Goal: Information Seeking & Learning: Compare options

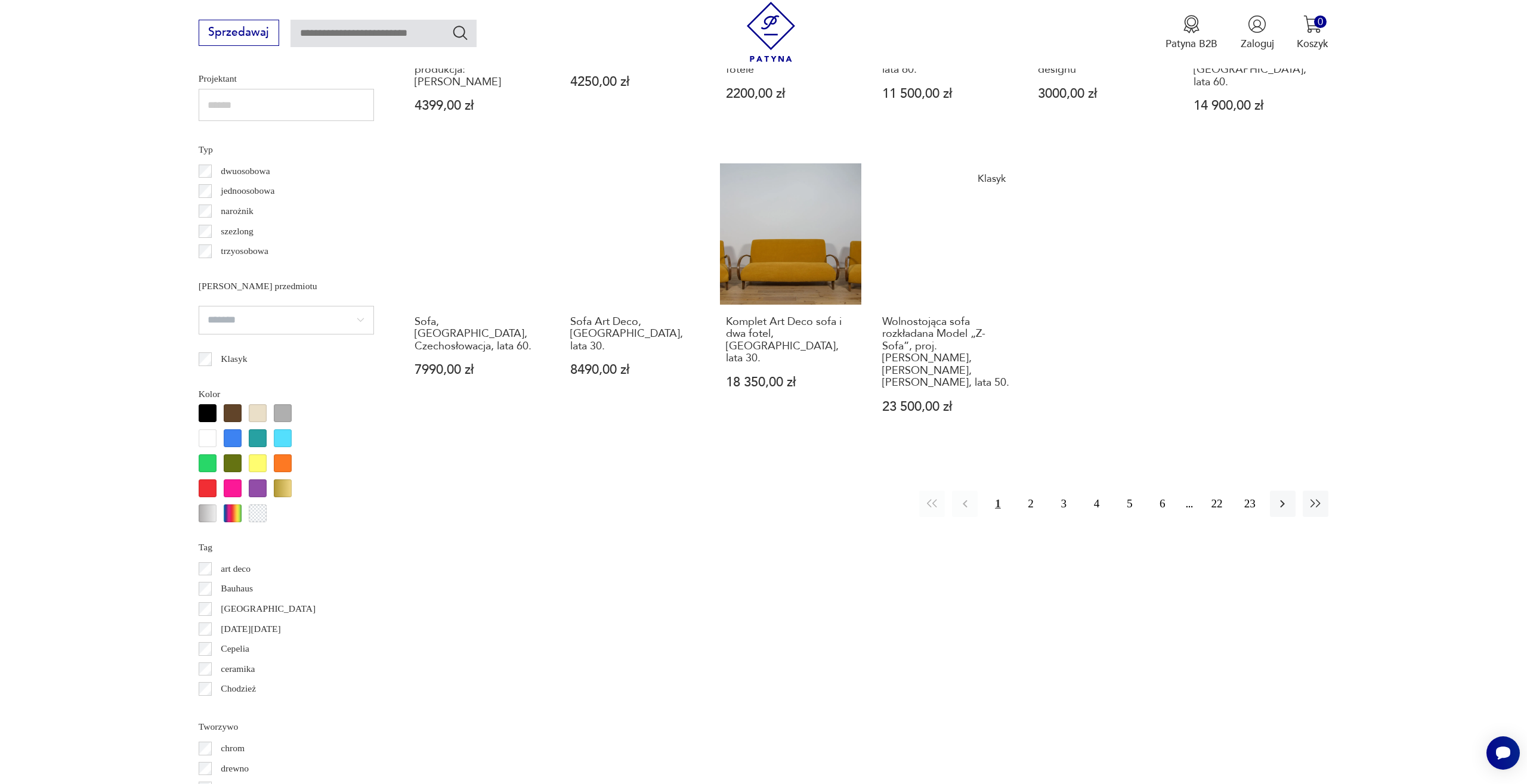
scroll to position [986, 0]
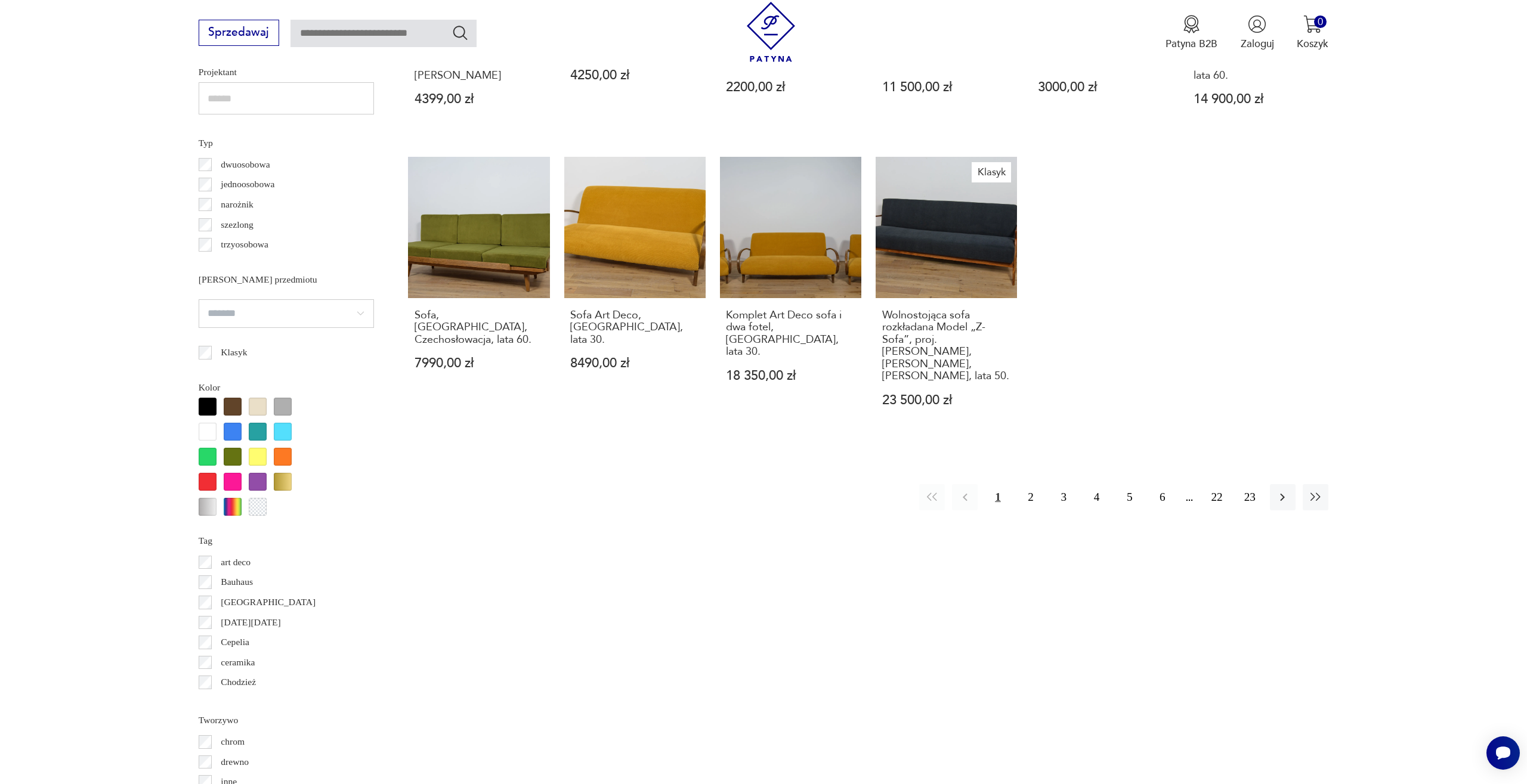
click at [234, 404] on div at bounding box center [232, 407] width 18 height 18
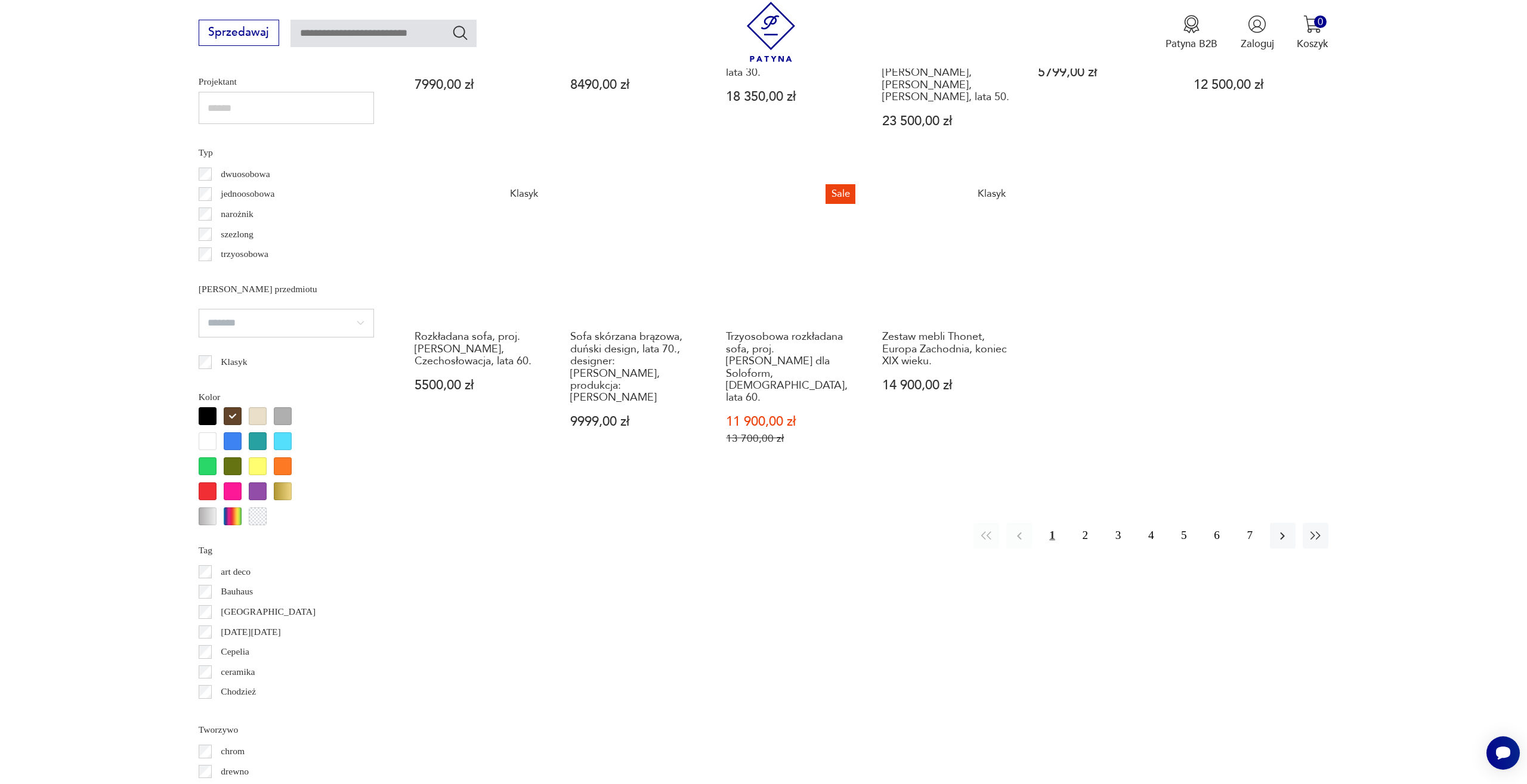
scroll to position [976, 0]
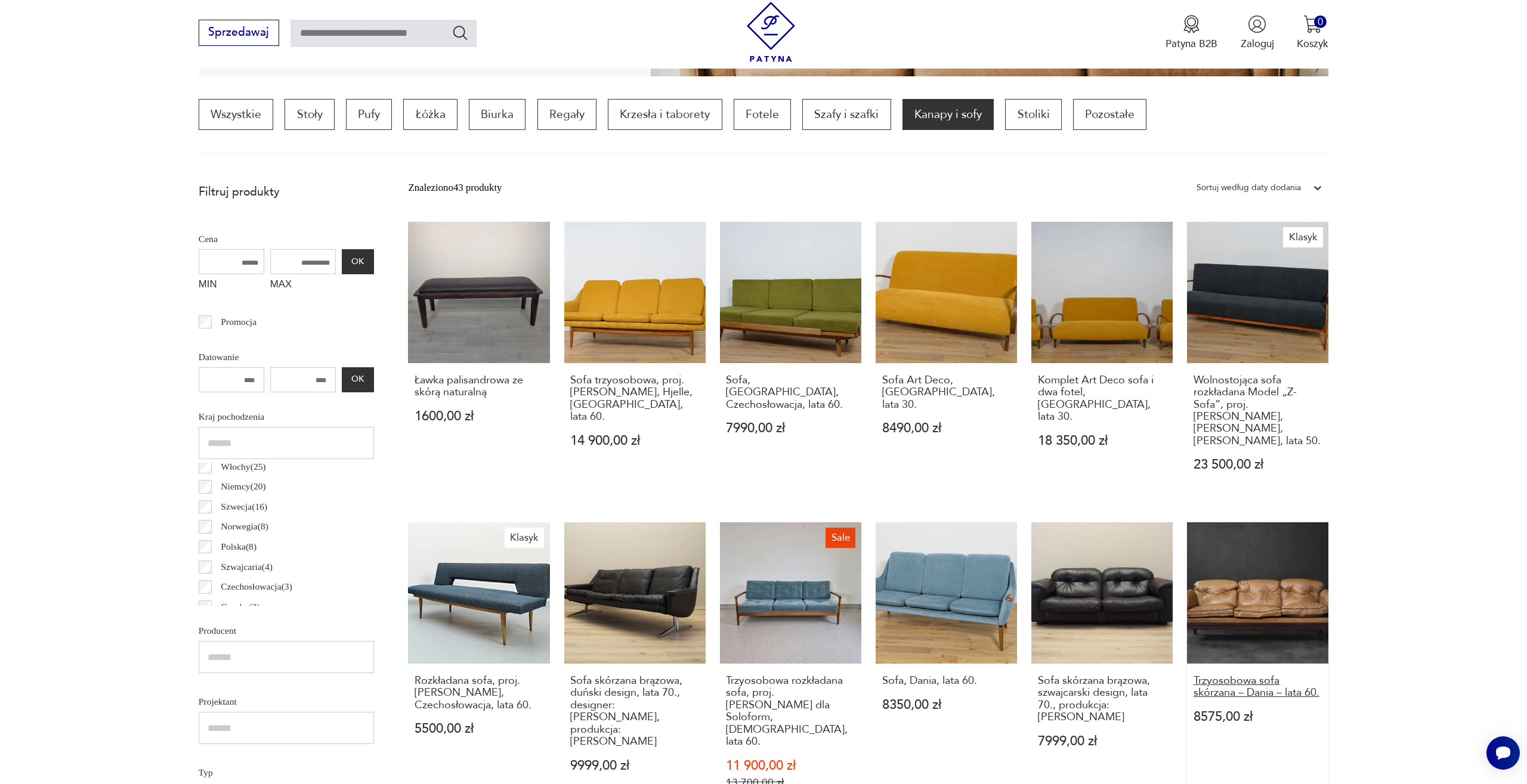
scroll to position [514, 1]
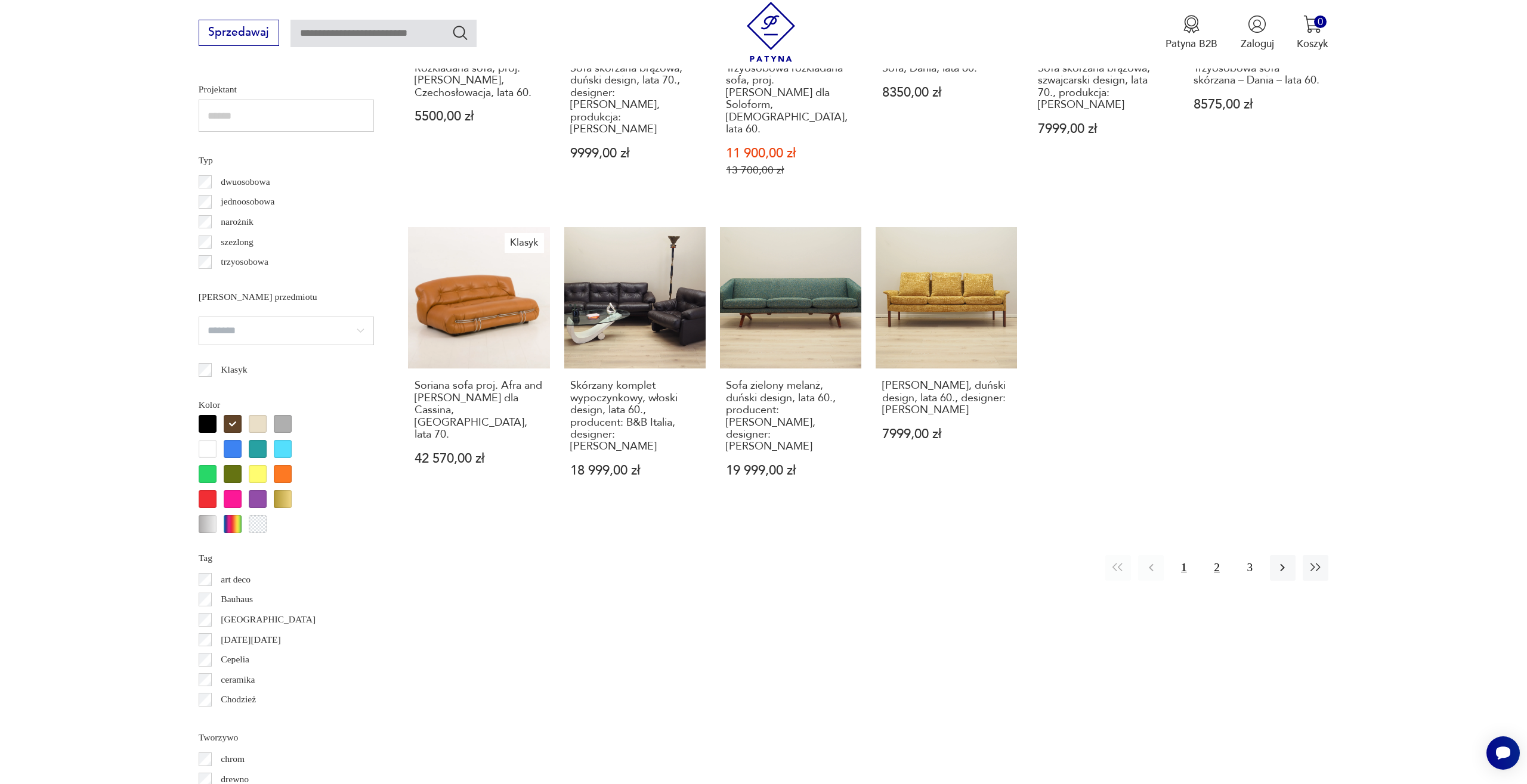
click at [1220, 555] on button "2" at bounding box center [1216, 568] width 26 height 26
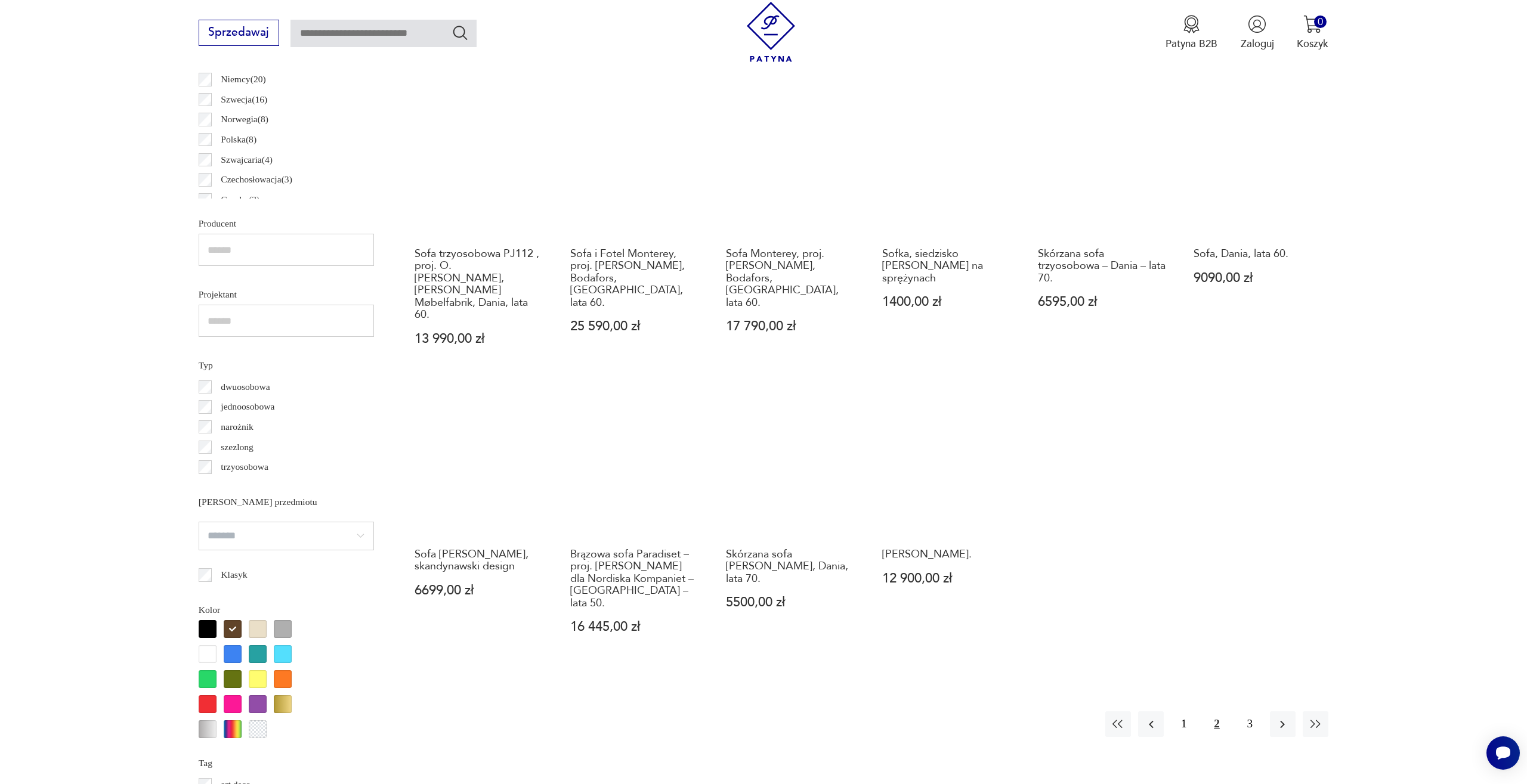
scroll to position [765, 0]
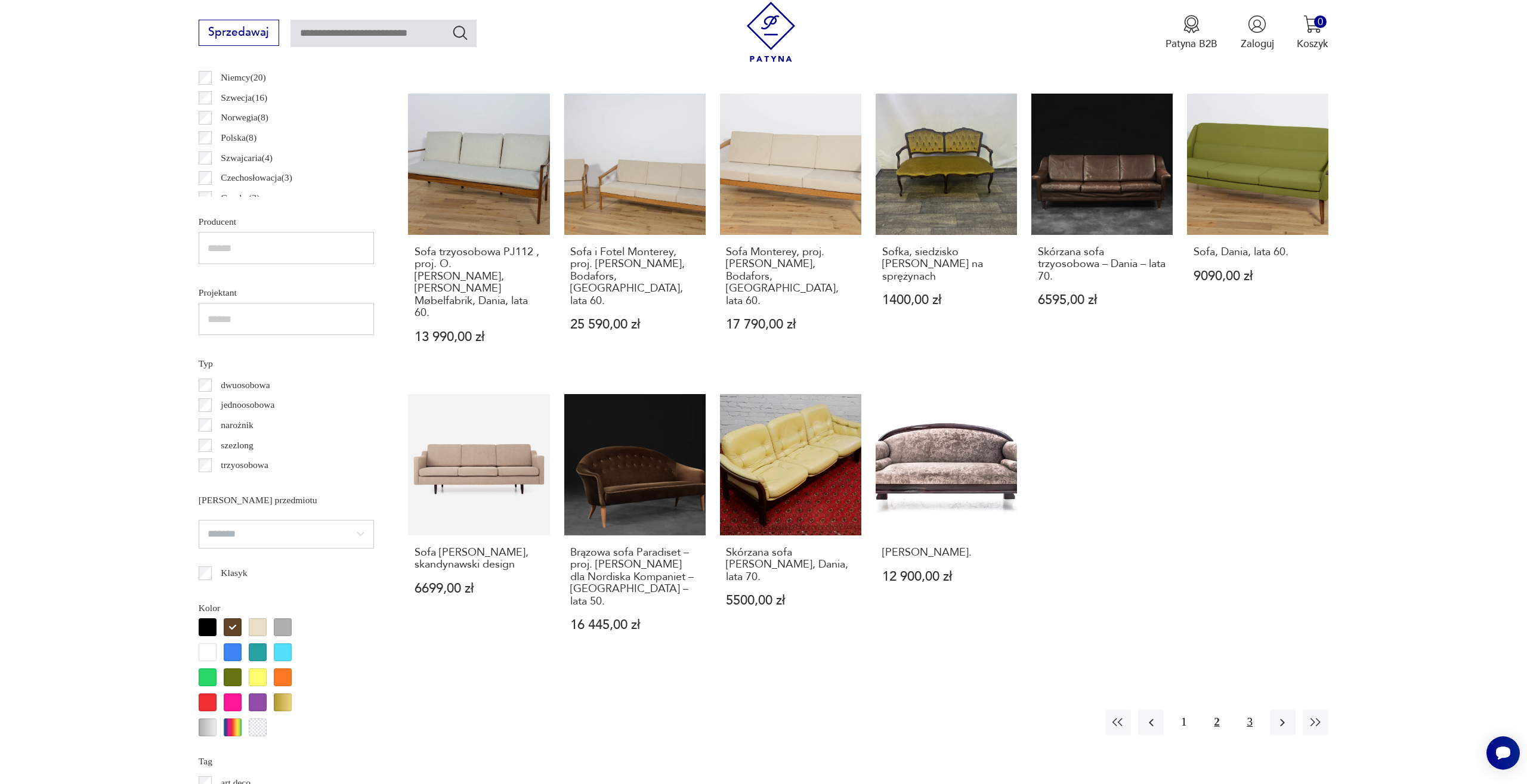
click at [1247, 709] on button "3" at bounding box center [1250, 722] width 26 height 26
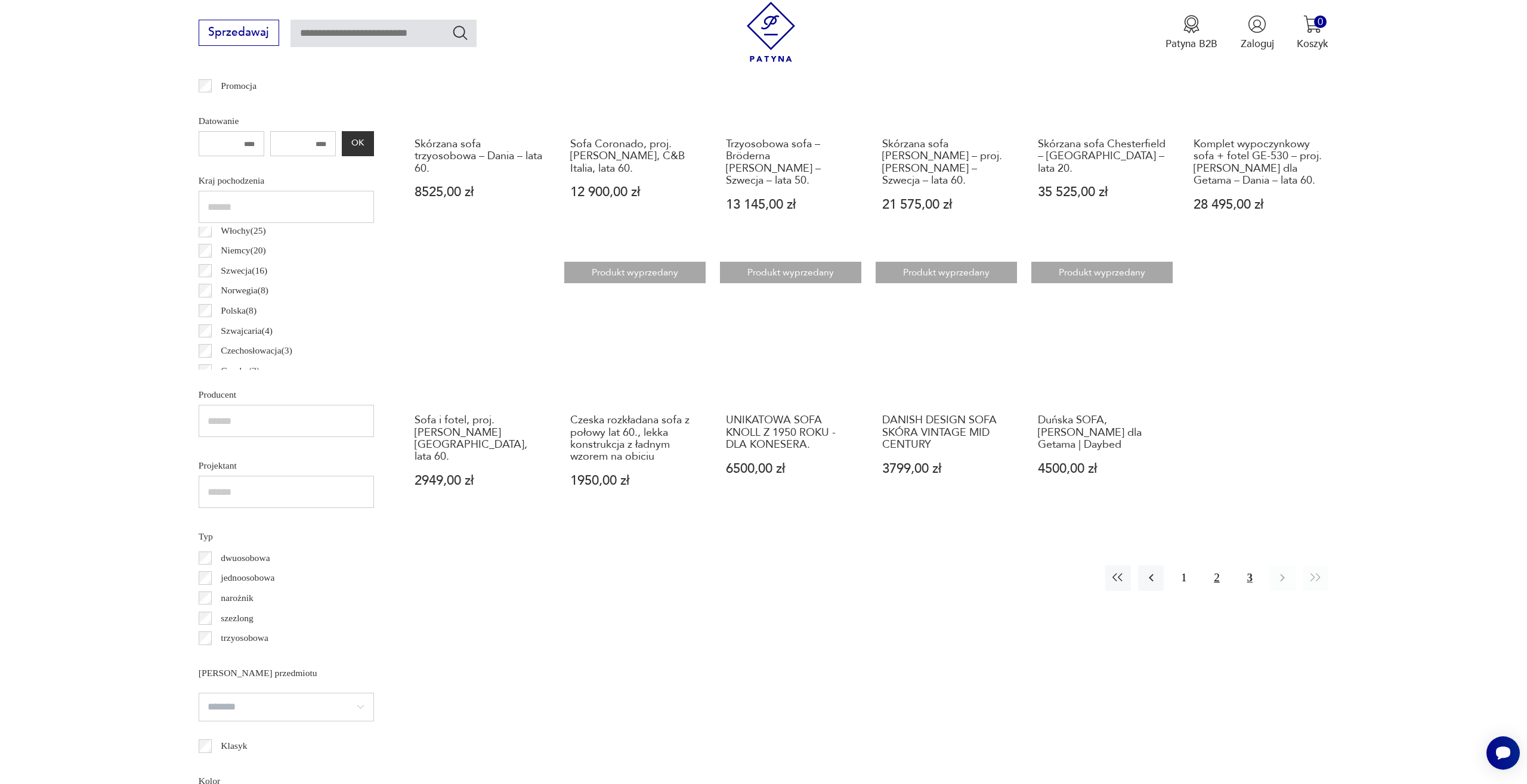
scroll to position [593, 1]
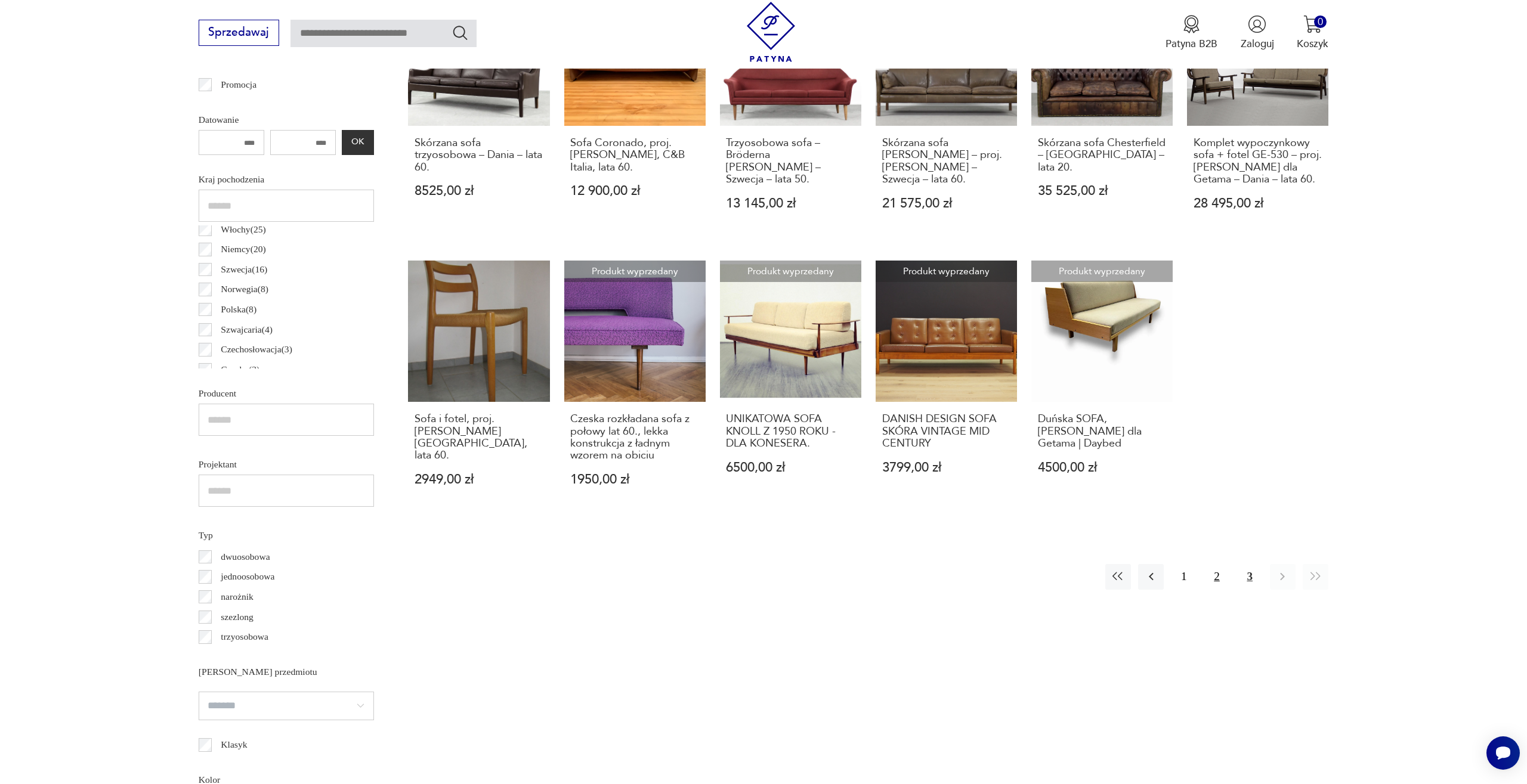
click at [1219, 580] on button "2" at bounding box center [1216, 577] width 26 height 26
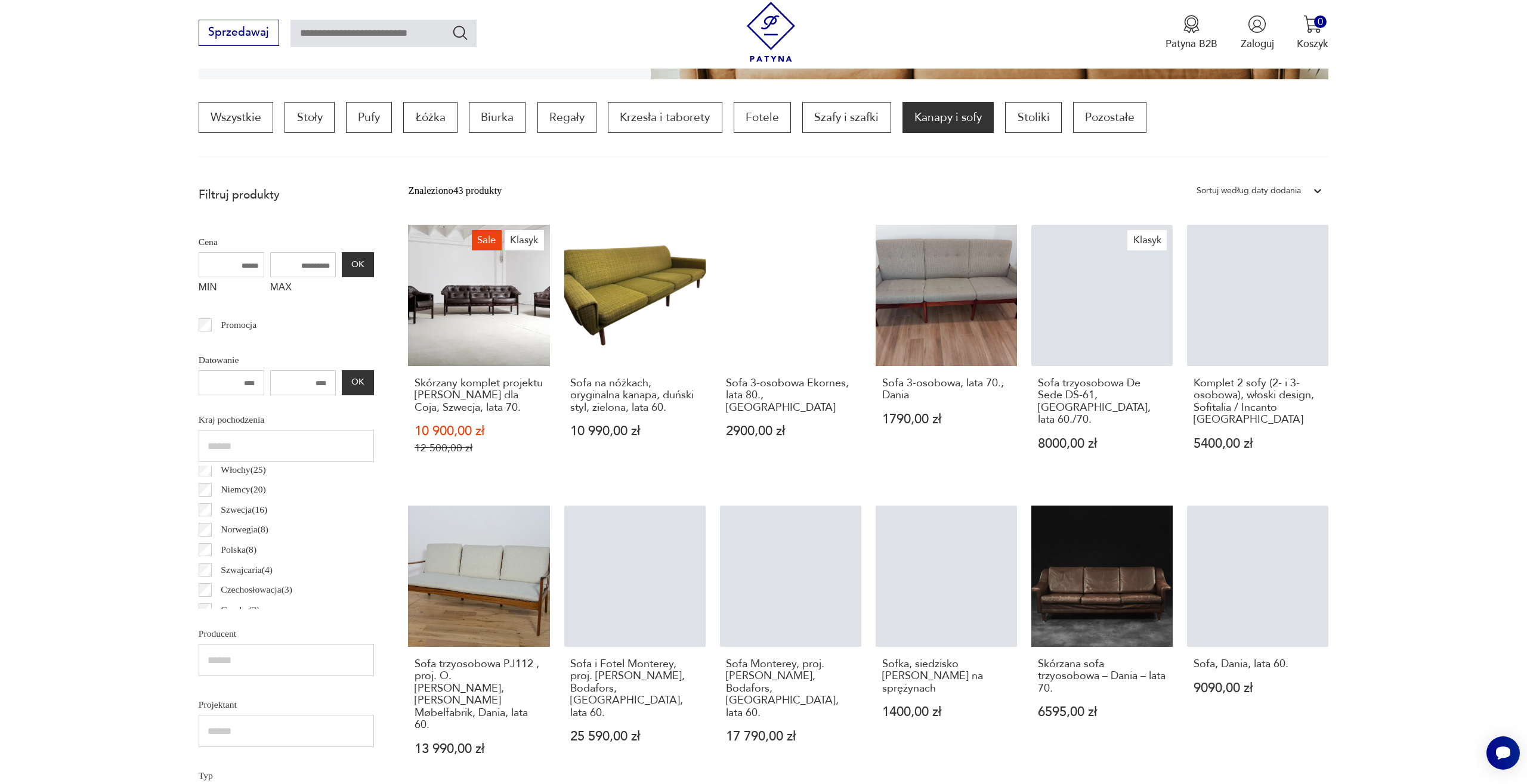
scroll to position [352, 0]
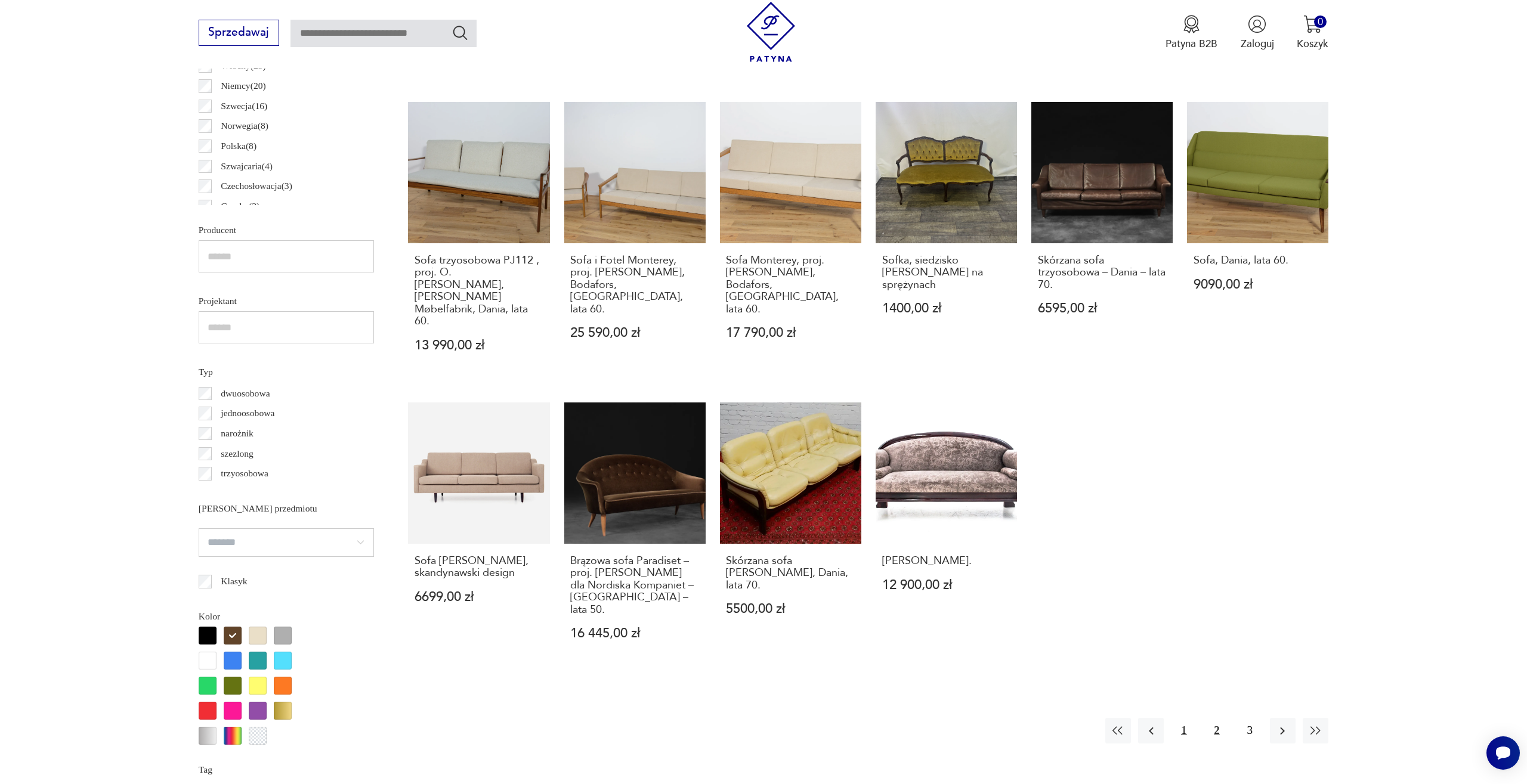
click at [1185, 718] on button "1" at bounding box center [1183, 730] width 26 height 26
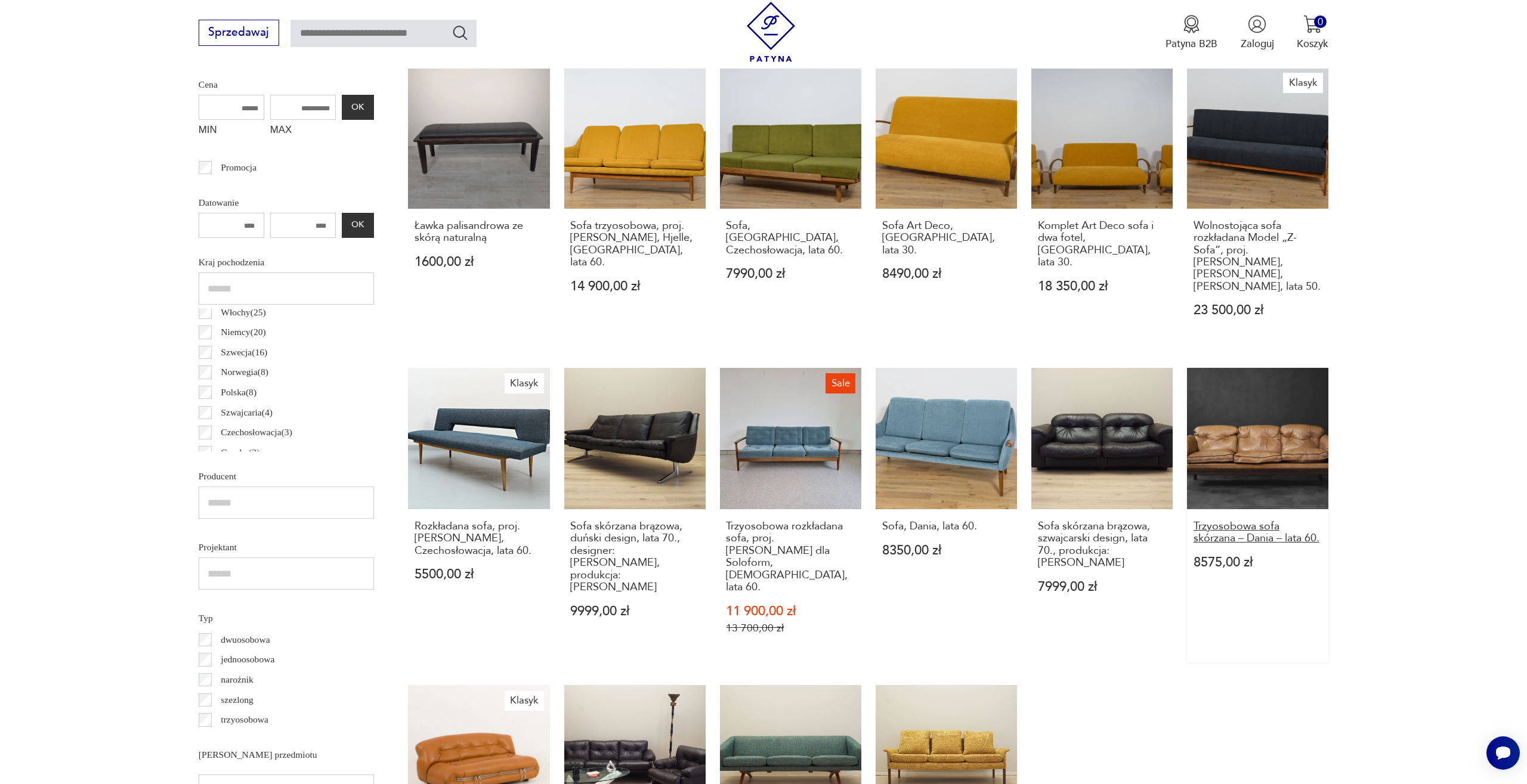
scroll to position [516, 0]
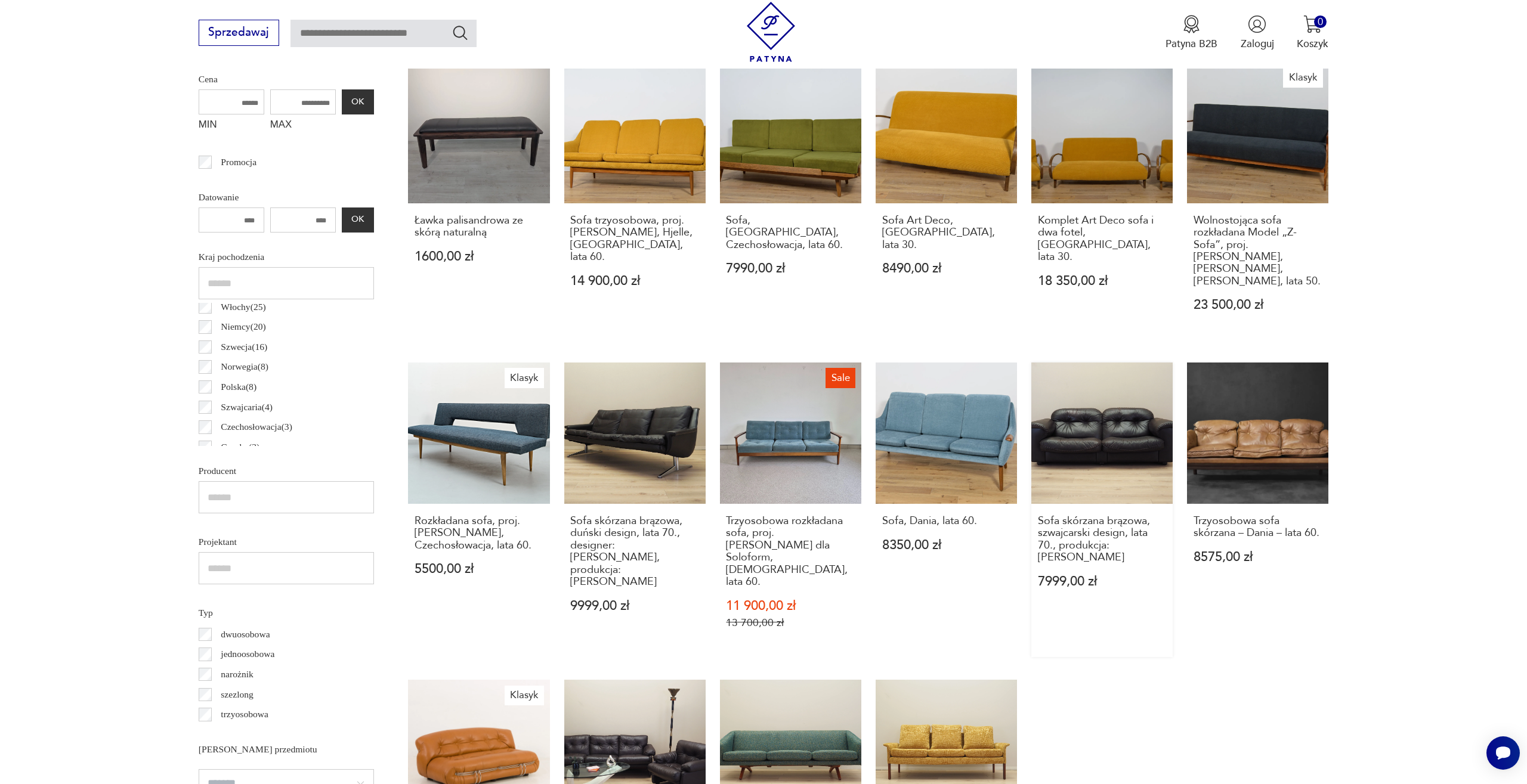
click at [1031, 409] on link "Sofa skórzana brązowa, szwajcarski design, lata 70., produkcja: De Sede 7999,00…" at bounding box center [1101, 510] width 142 height 295
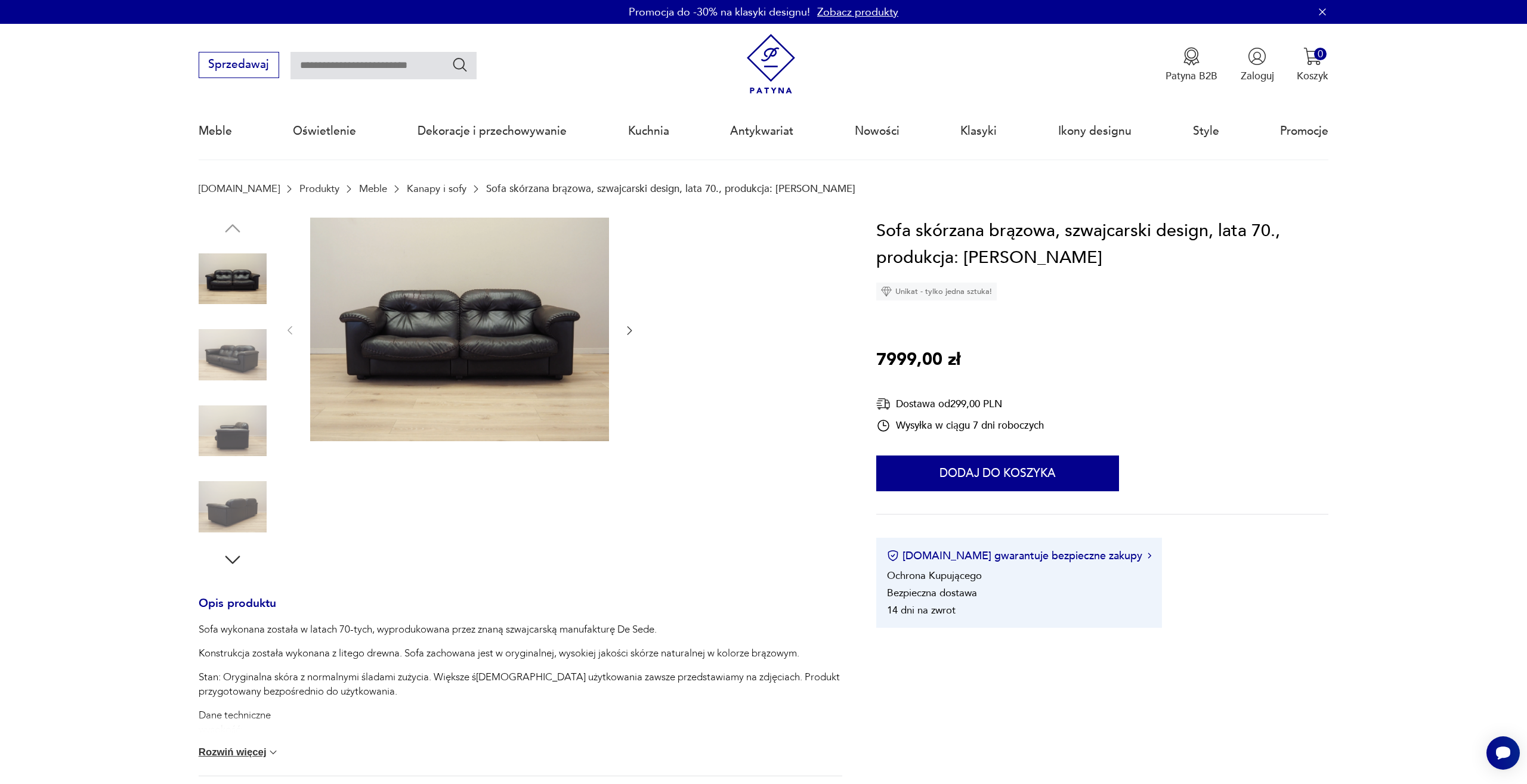
click at [230, 360] on img at bounding box center [232, 355] width 68 height 68
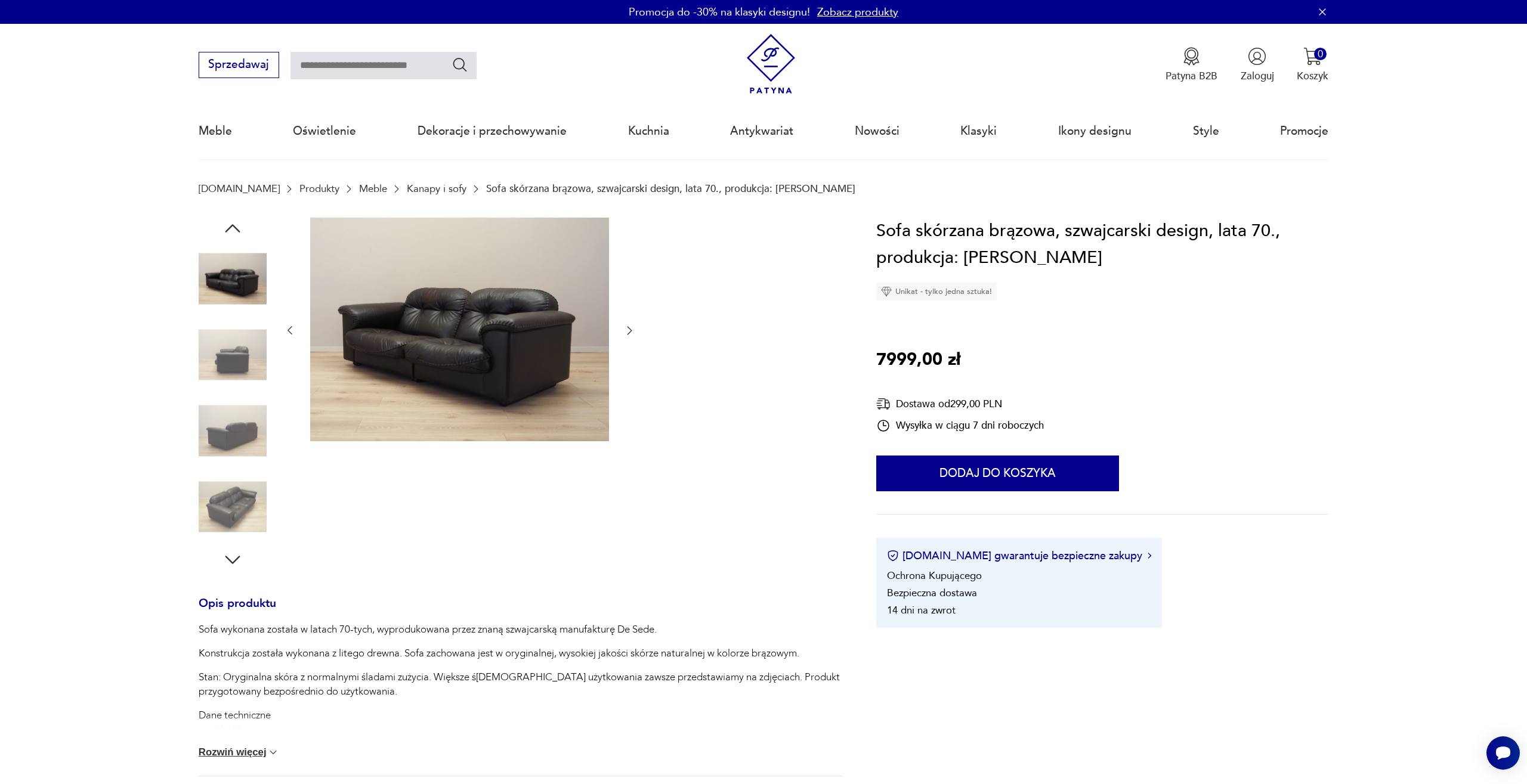
click at [242, 437] on img at bounding box center [232, 431] width 68 height 68
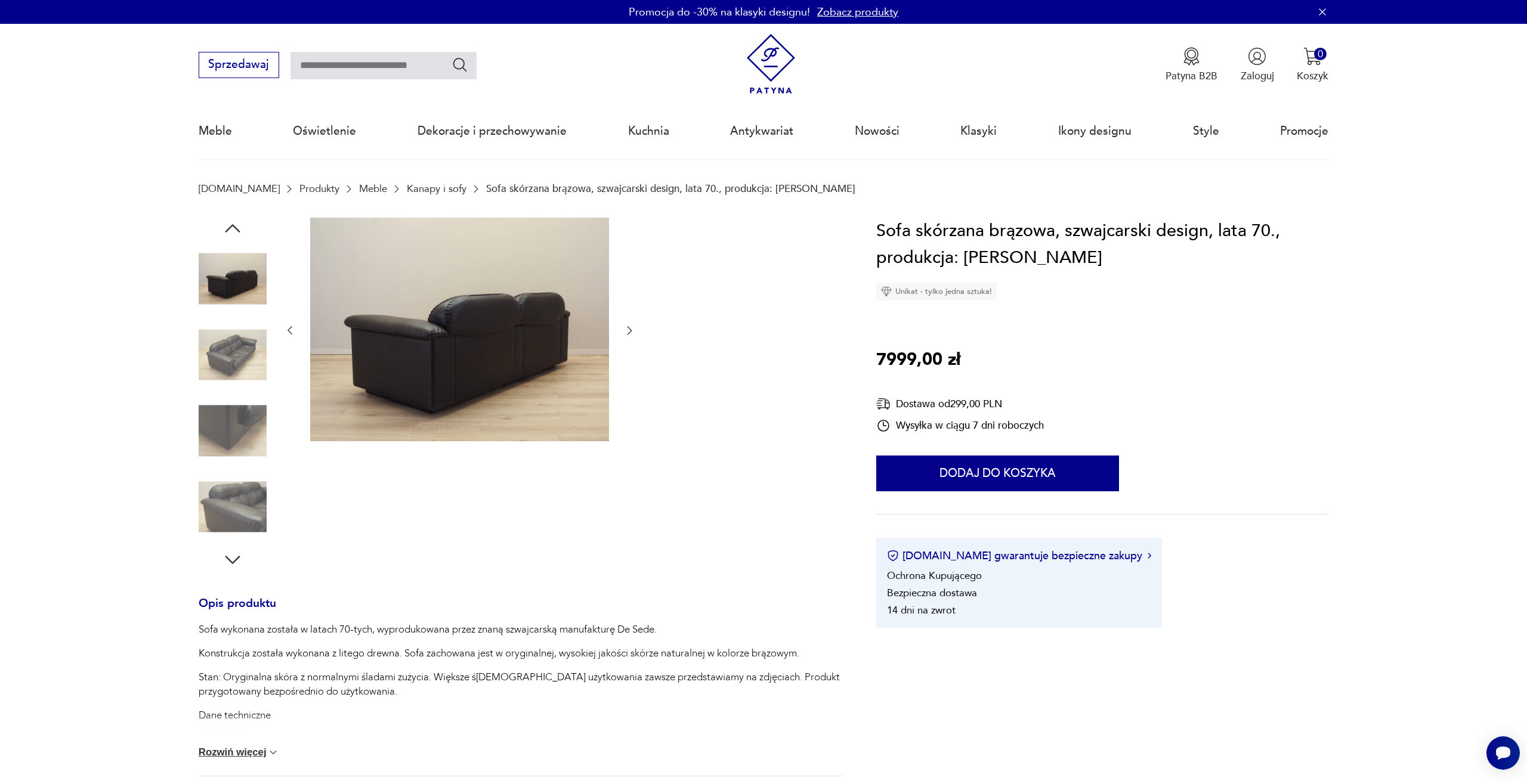
click at [247, 505] on img at bounding box center [232, 507] width 68 height 68
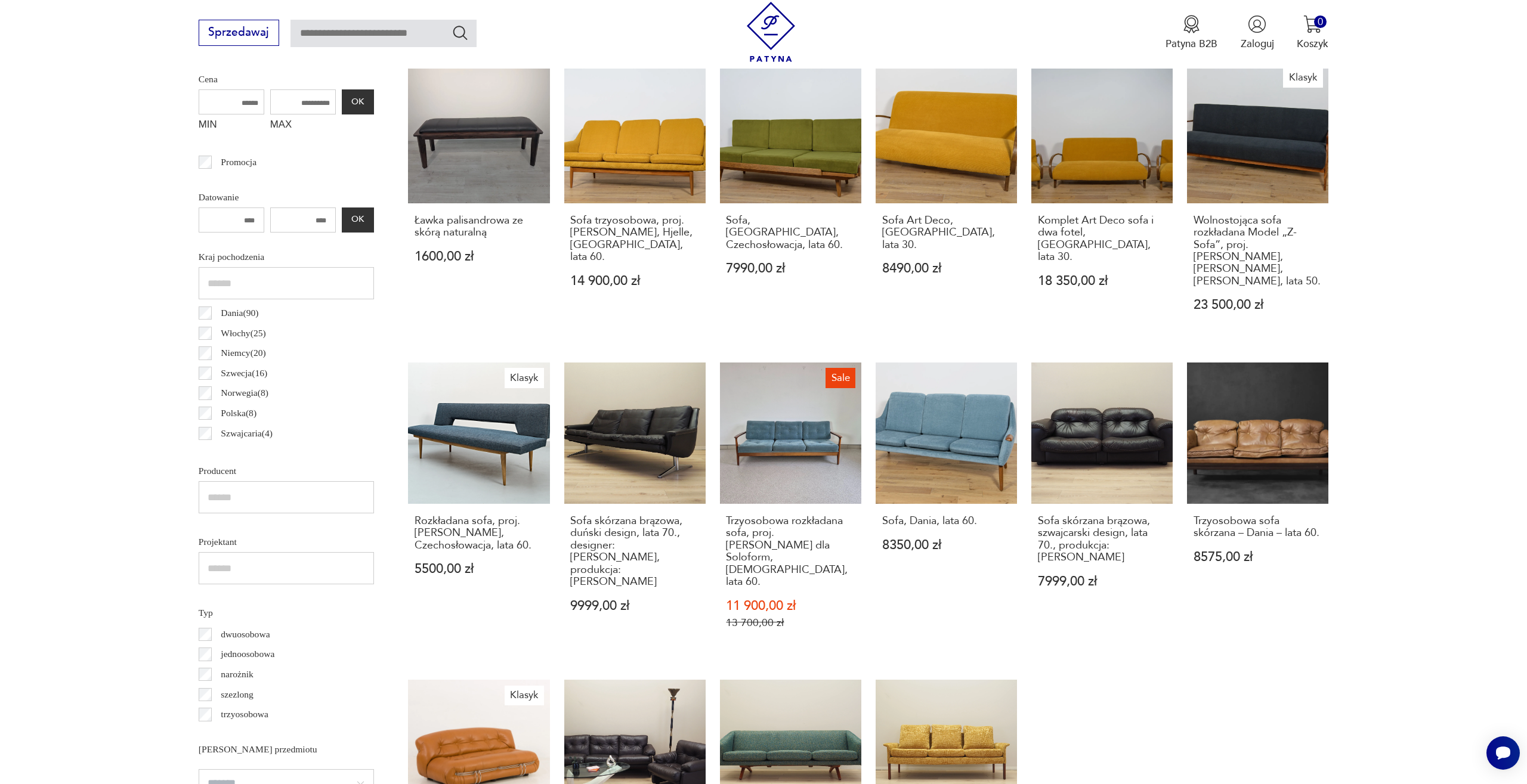
scroll to position [757, 0]
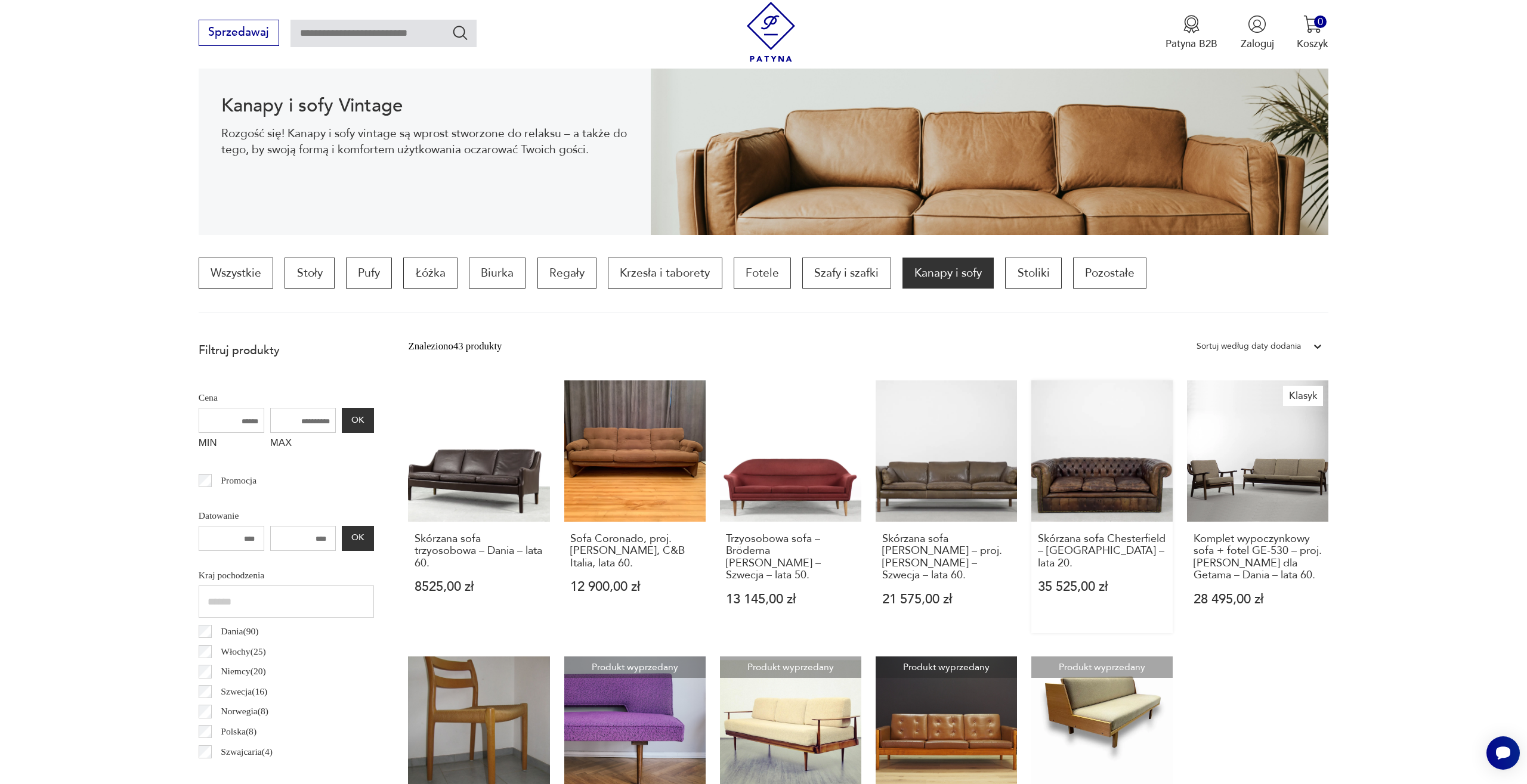
scroll to position [198, 0]
